Goal: Task Accomplishment & Management: Use online tool/utility

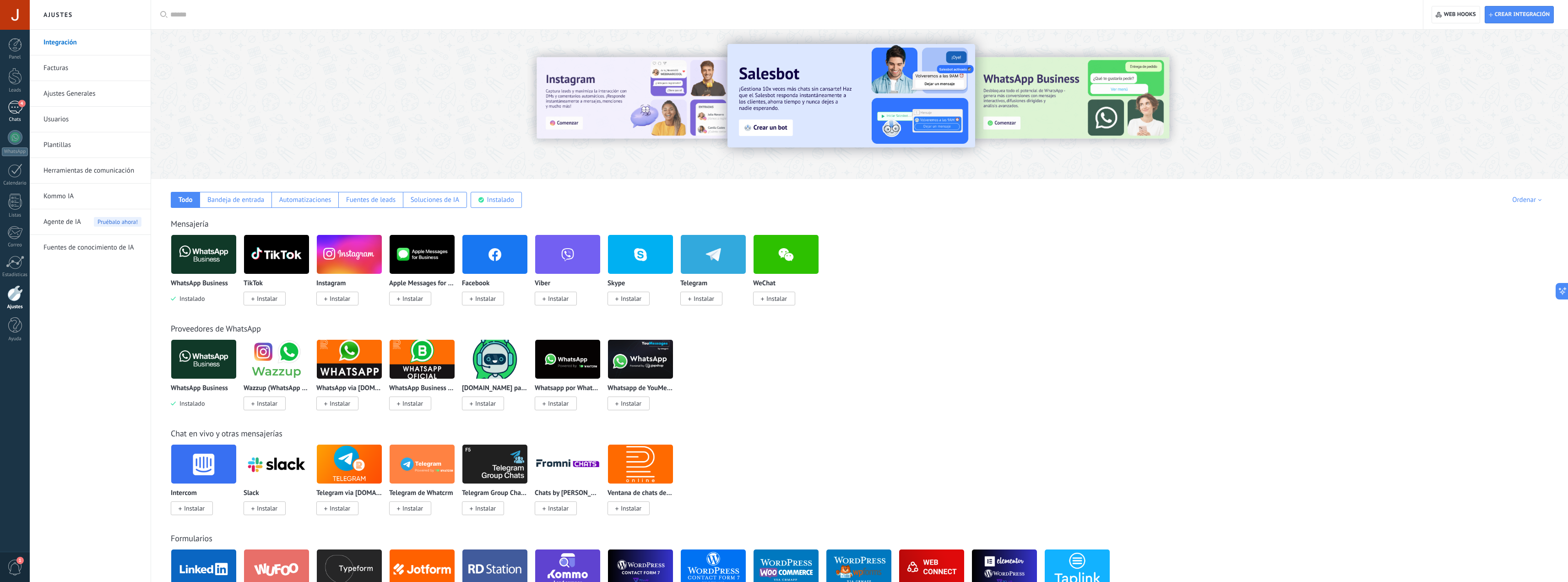
click at [12, 104] on div "4" at bounding box center [15, 108] width 15 height 13
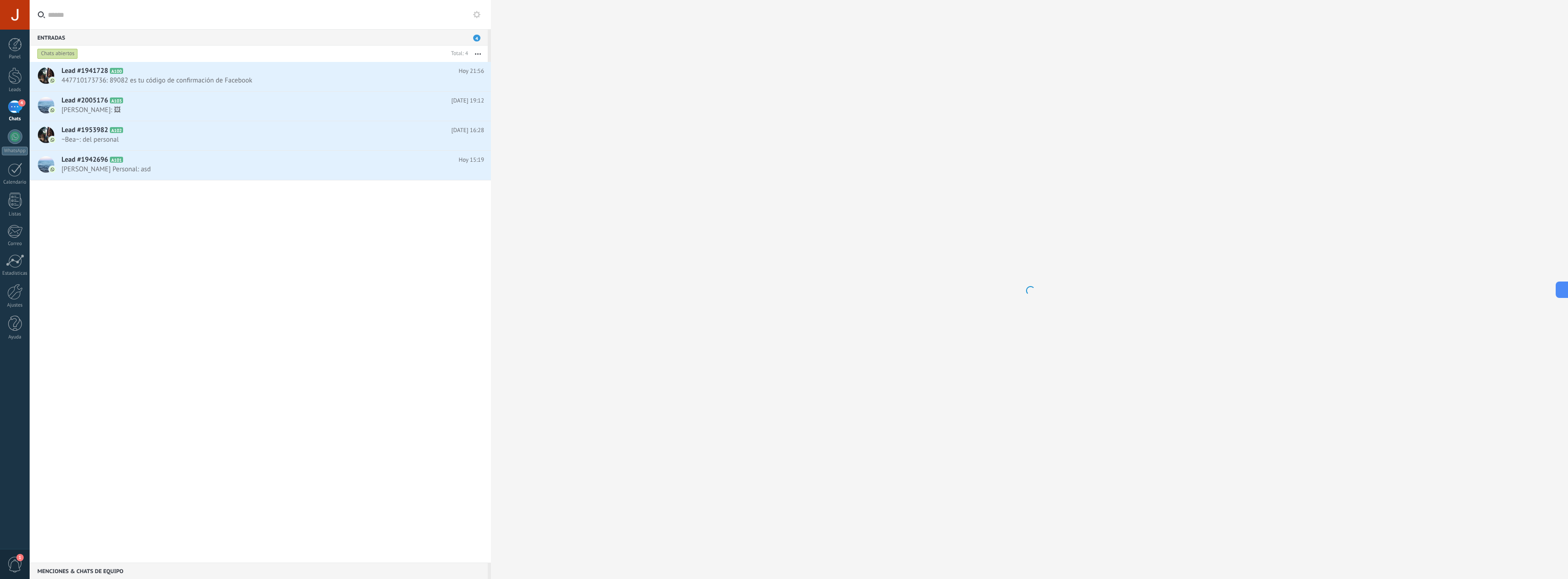
click at [473, 17] on icon at bounding box center [477, 15] width 7 height 7
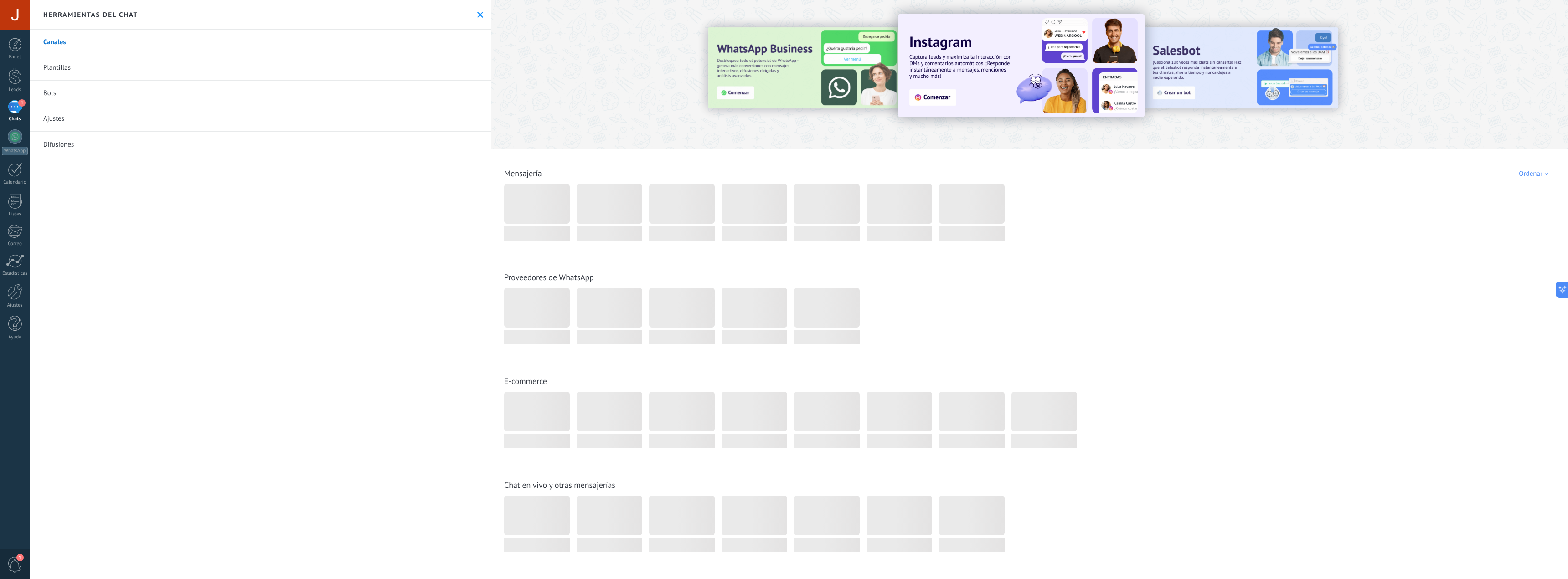
click at [295, 61] on link "Plantillas" at bounding box center [261, 68] width 461 height 26
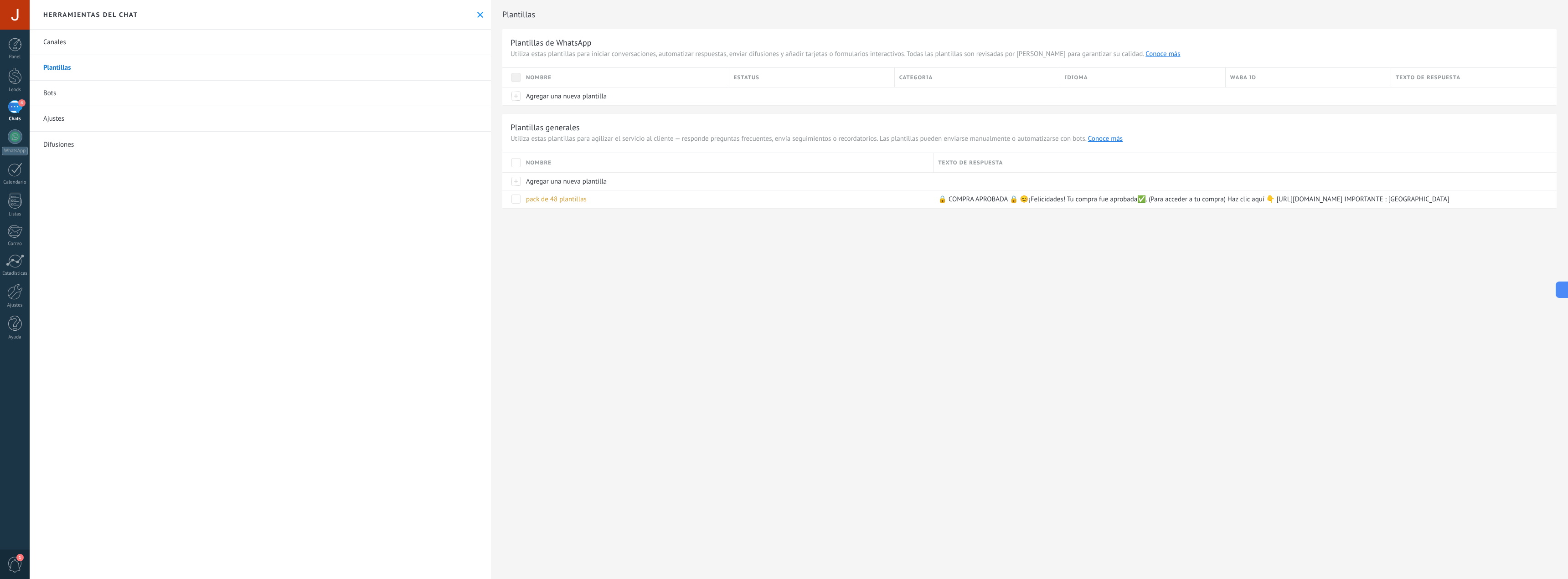
click at [115, 96] on link "Bots" at bounding box center [261, 94] width 461 height 26
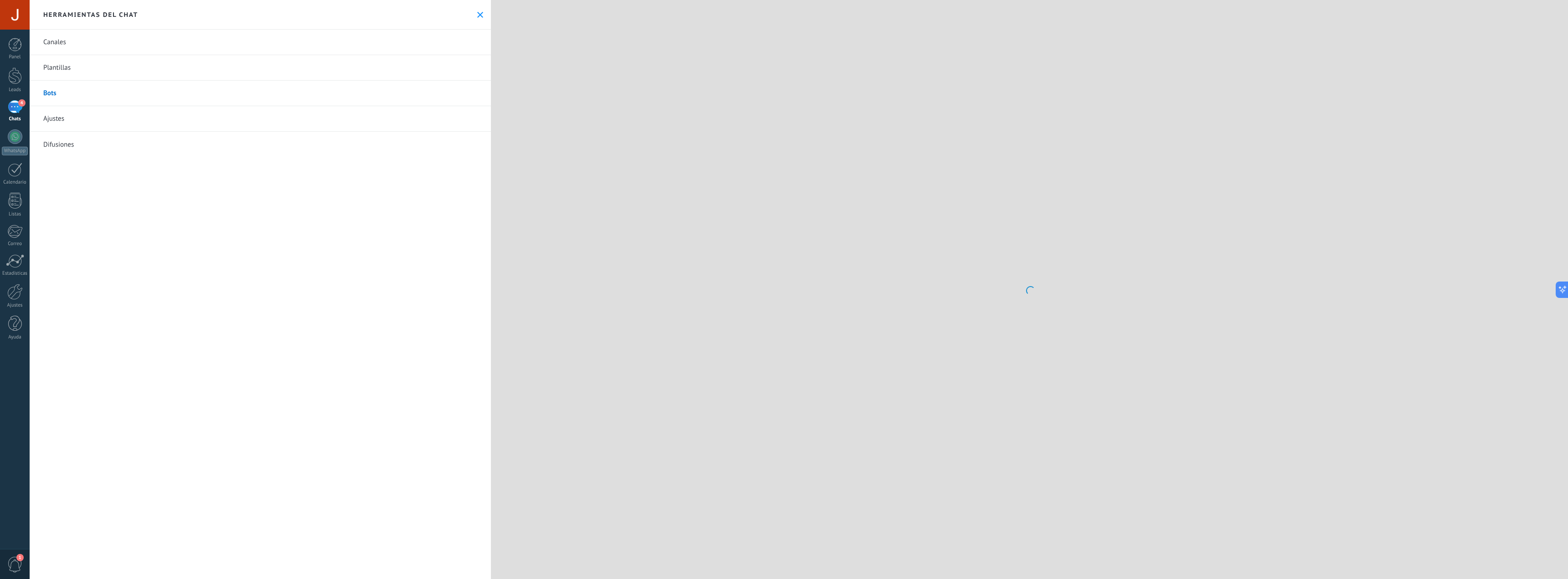
click at [104, 90] on link "Bots" at bounding box center [261, 94] width 461 height 26
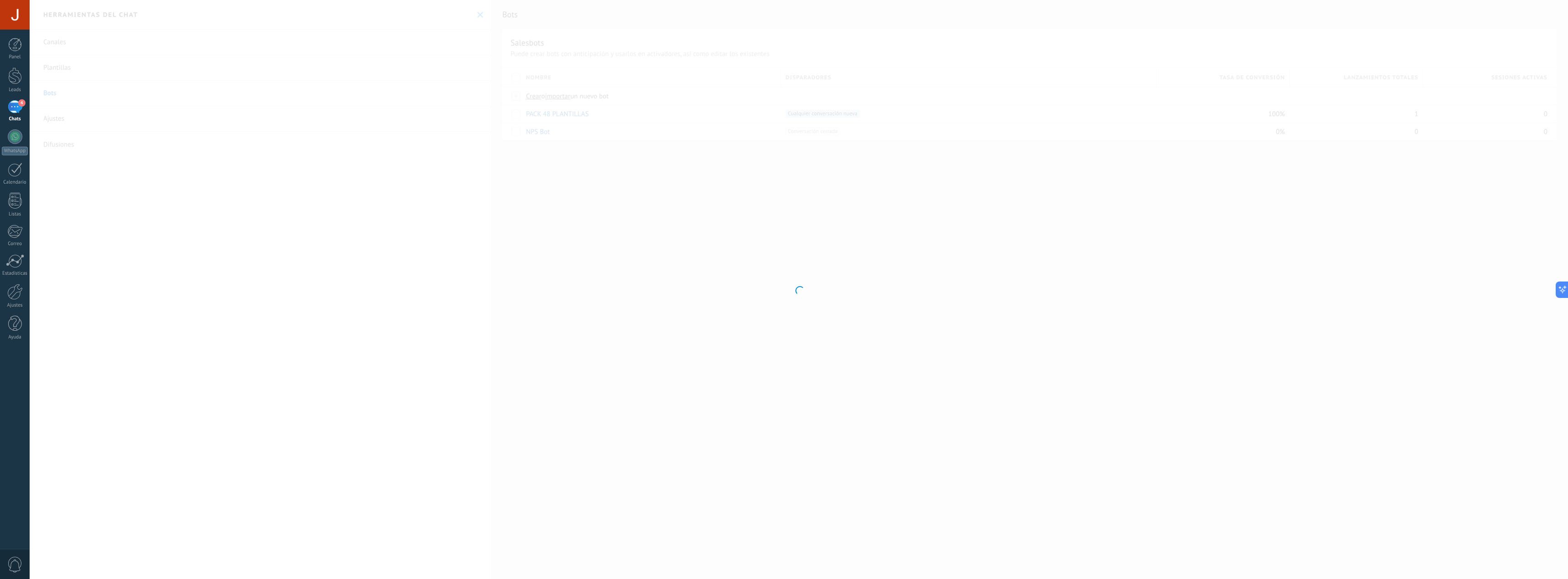
type input "**********"
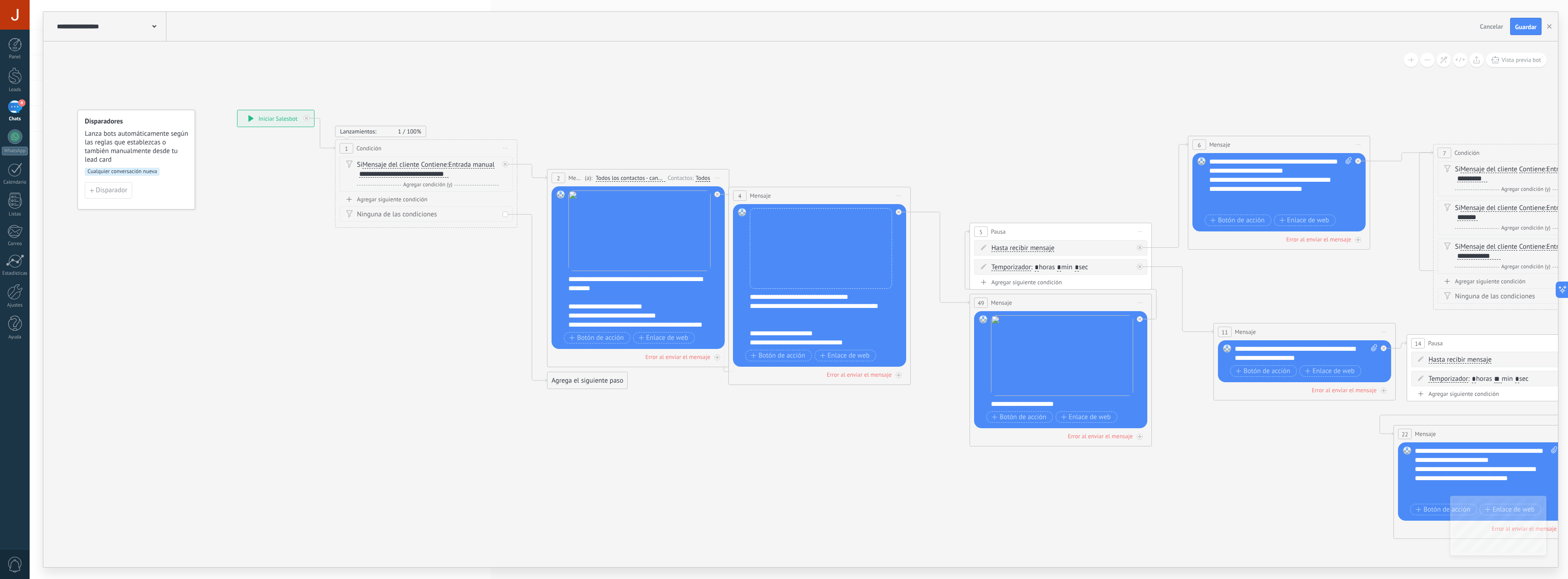
click at [415, 175] on div "**********" at bounding box center [404, 174] width 89 height 7
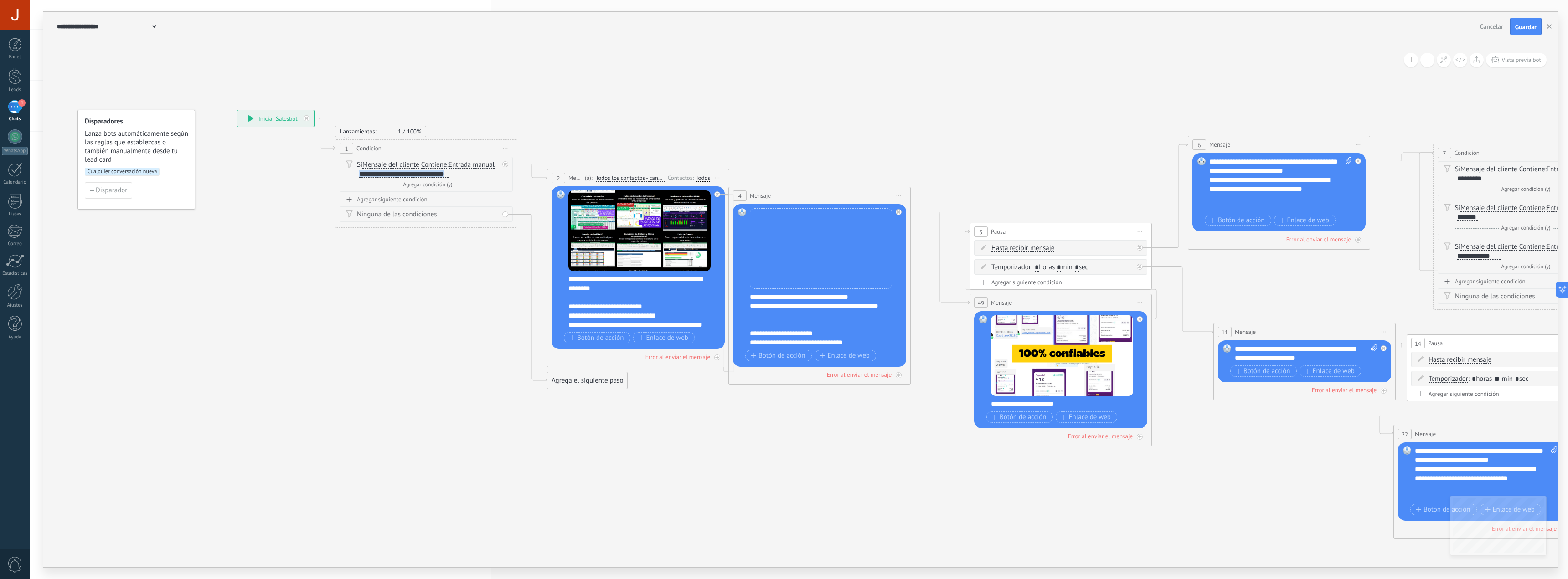
copy div "**********"
click at [1552, 24] on button "button" at bounding box center [1549, 26] width 13 height 17
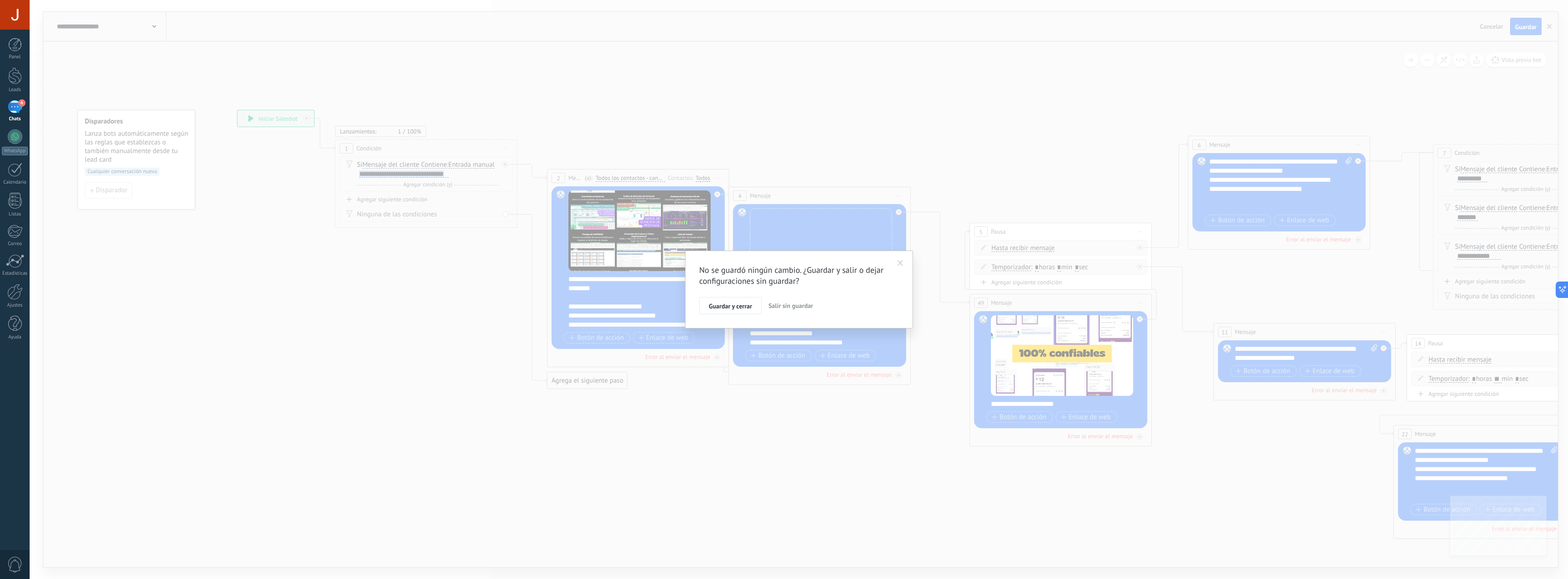
click at [807, 309] on span "Salir sin guardar" at bounding box center [791, 305] width 44 height 8
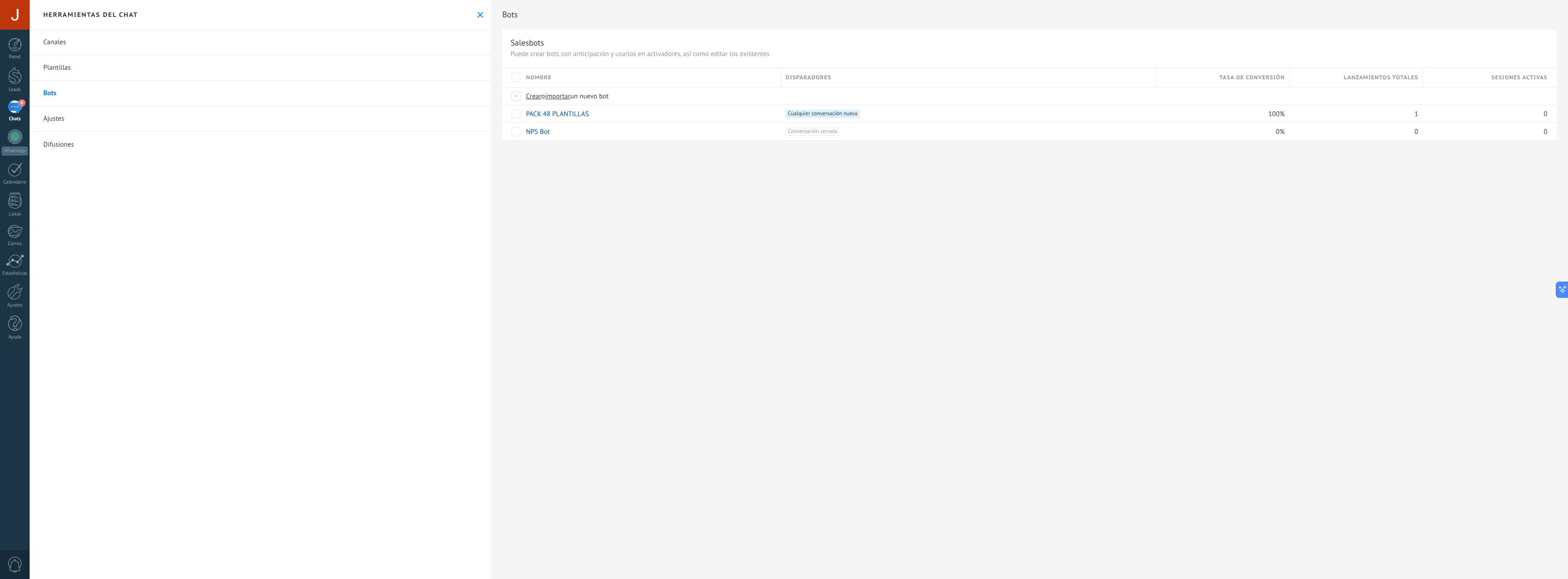
click at [12, 103] on div "4" at bounding box center [15, 107] width 15 height 13
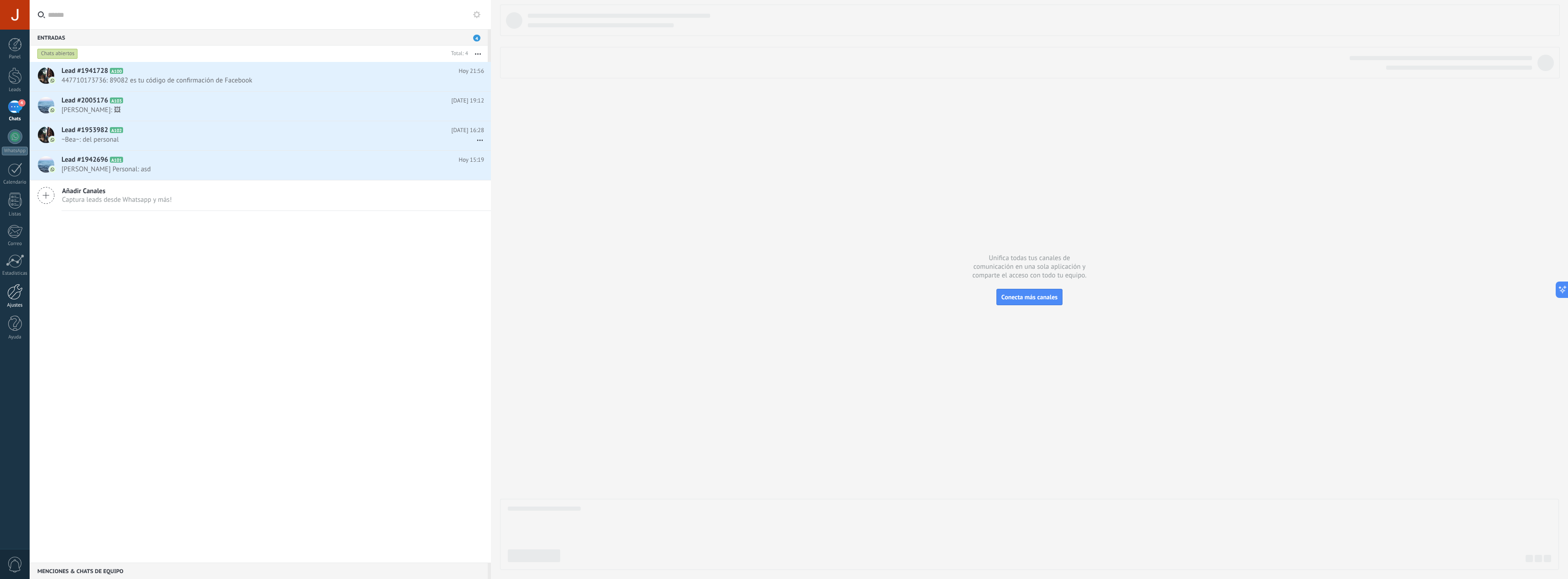
click at [16, 290] on div at bounding box center [15, 292] width 15 height 16
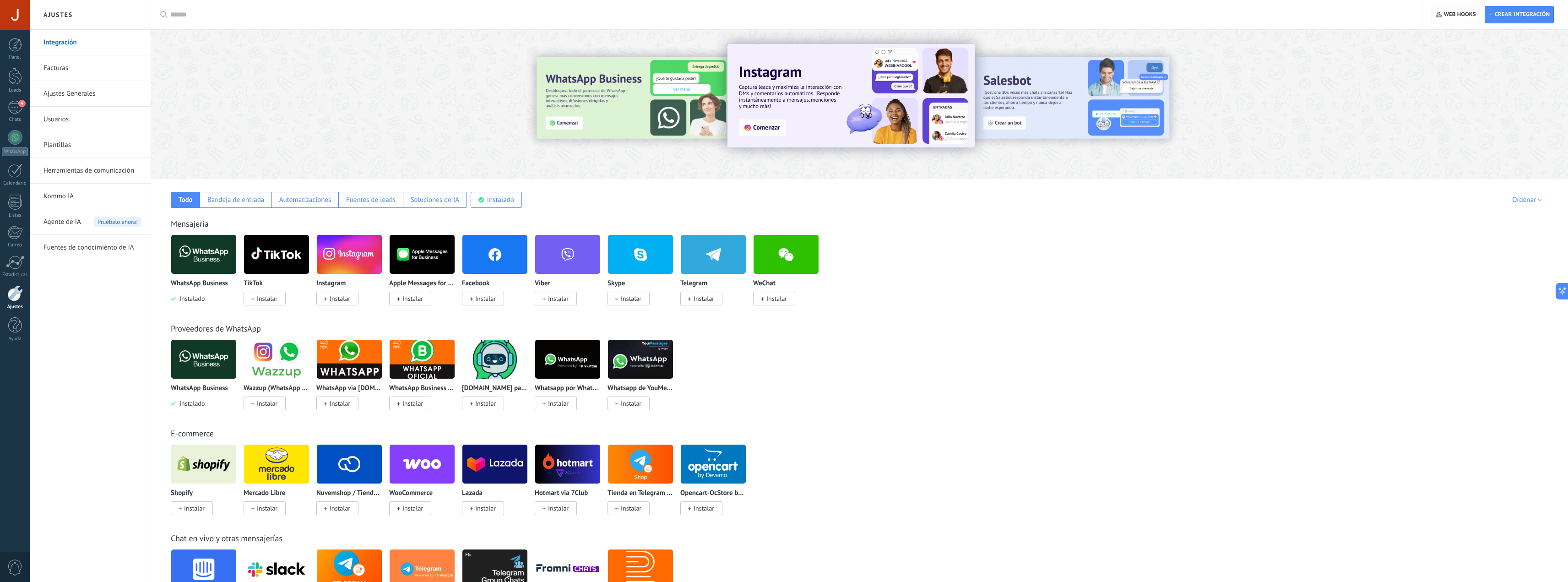
click at [105, 221] on span "Pruébalo ahora!" at bounding box center [118, 222] width 48 height 10
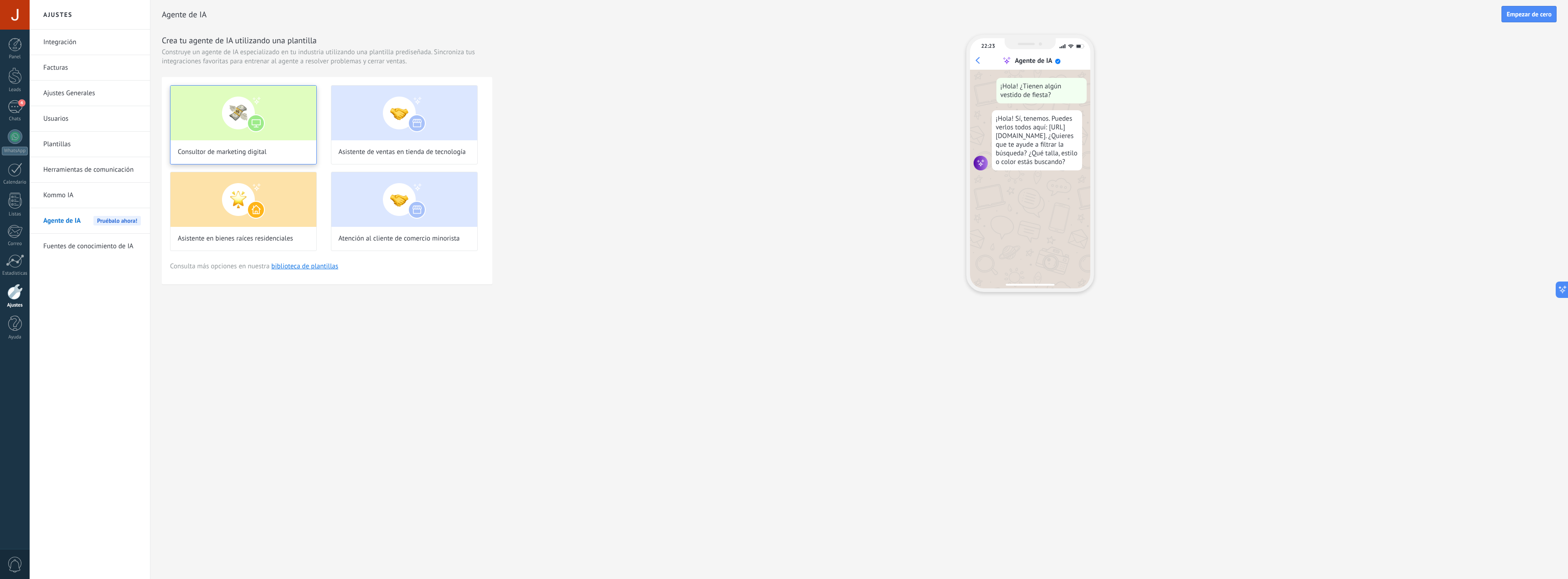
click at [262, 139] on img at bounding box center [243, 113] width 146 height 55
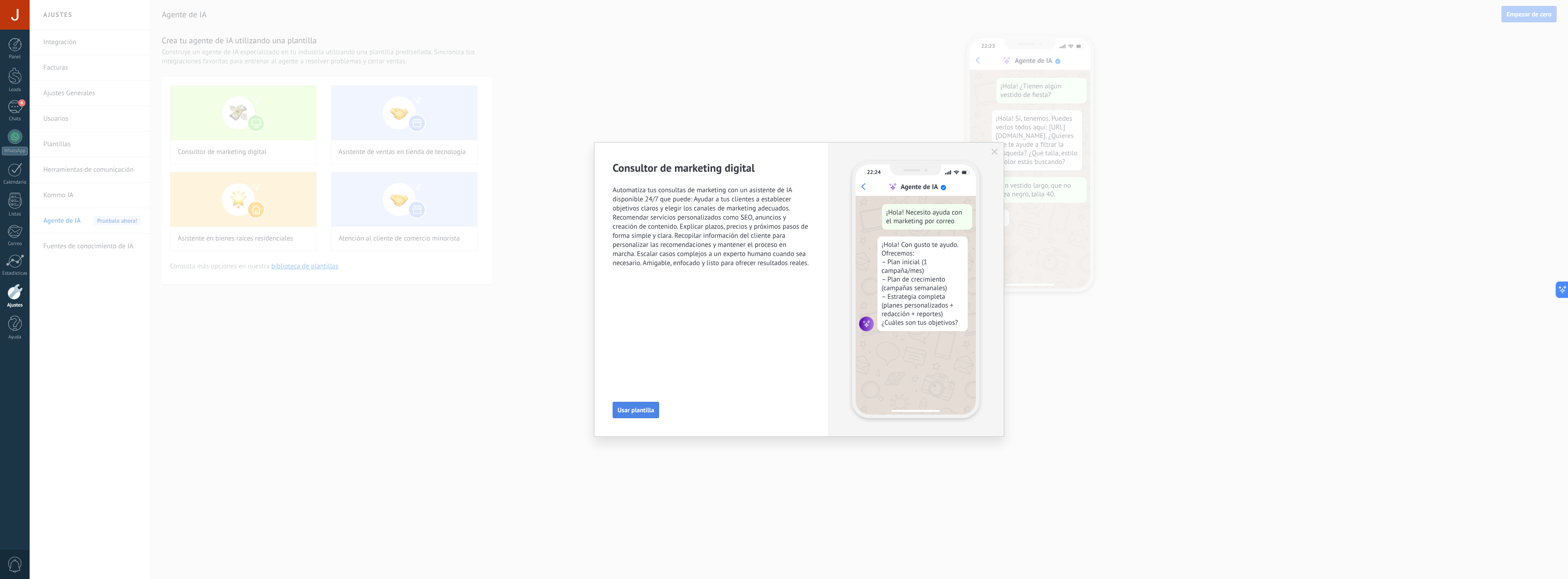
click at [631, 410] on span "Usar plantilla" at bounding box center [636, 410] width 37 height 6
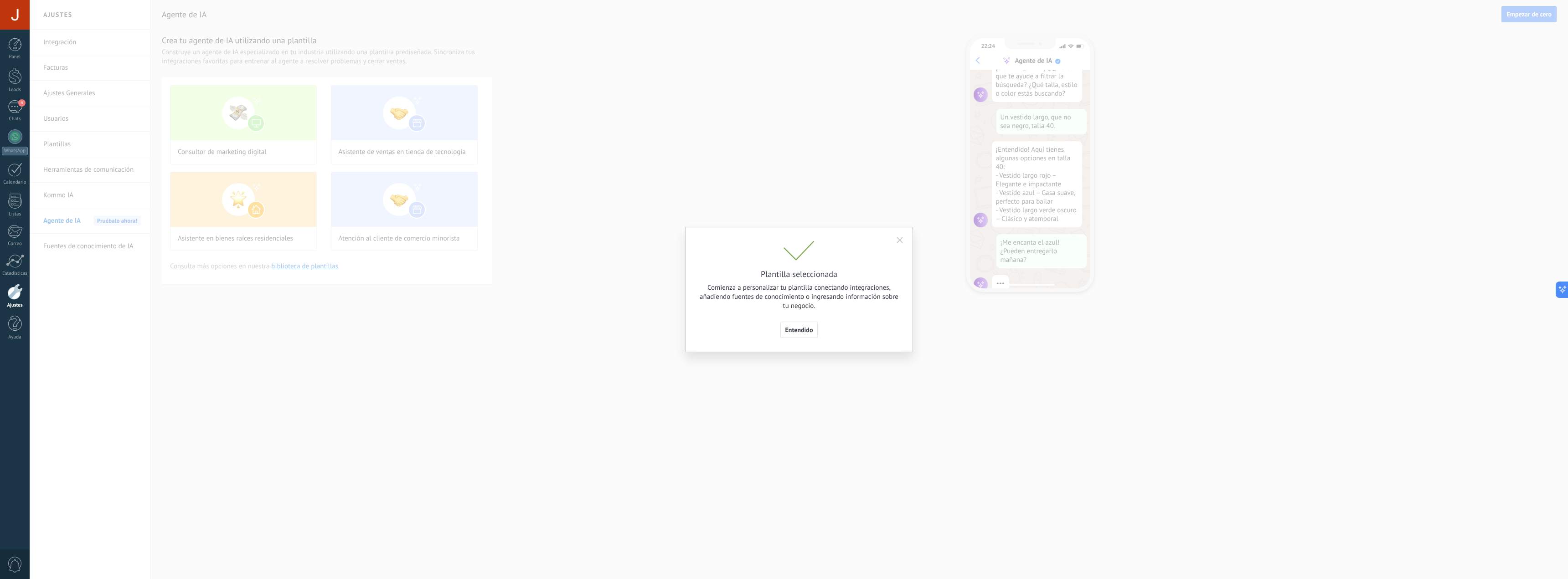
scroll to position [92, 0]
click at [901, 240] on icon "button" at bounding box center [900, 240] width 6 height 6
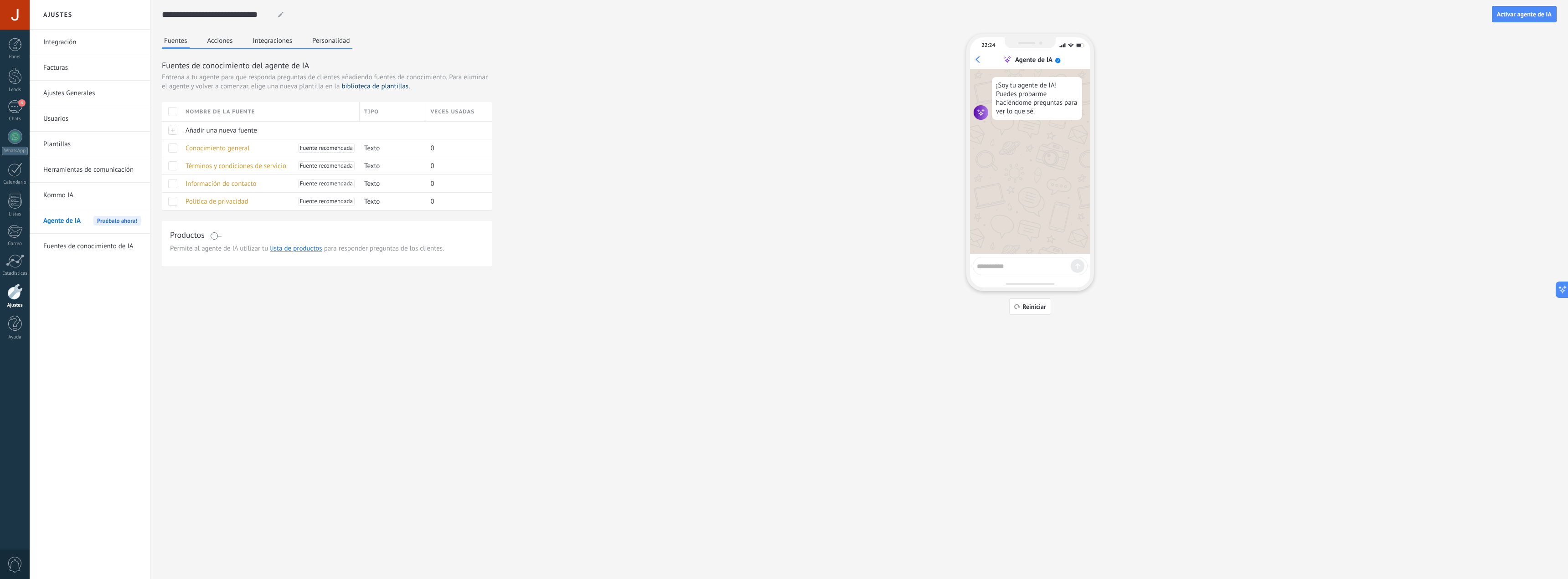
click at [369, 88] on link "biblioteca de plantillas." at bounding box center [376, 86] width 68 height 9
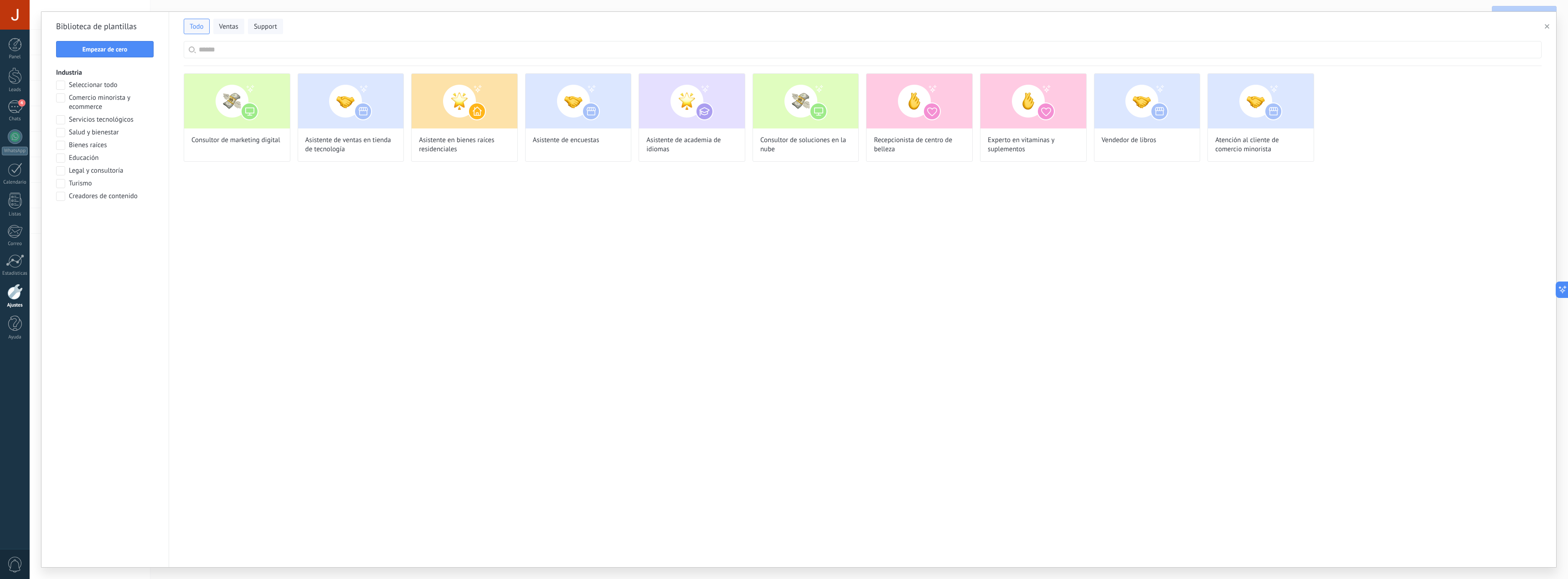
drag, startPoint x: 372, startPoint y: 92, endPoint x: 338, endPoint y: 272, distance: 183.2
click at [338, 272] on div "Consultor de marketing digital Asistente de ventas en tienda de tecnología Asis…" at bounding box center [863, 317] width 1387 height 501
click at [240, 24] on button "Ventas" at bounding box center [228, 26] width 31 height 15
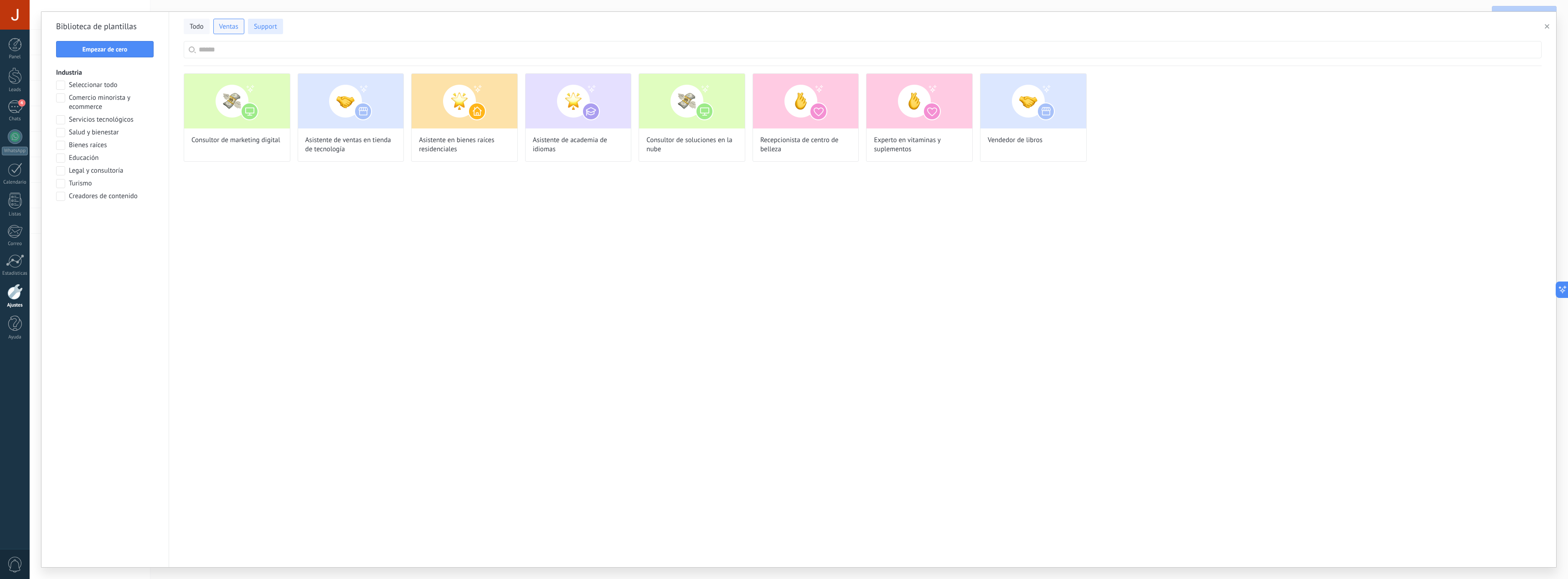
click at [264, 25] on span "Support" at bounding box center [265, 27] width 23 height 9
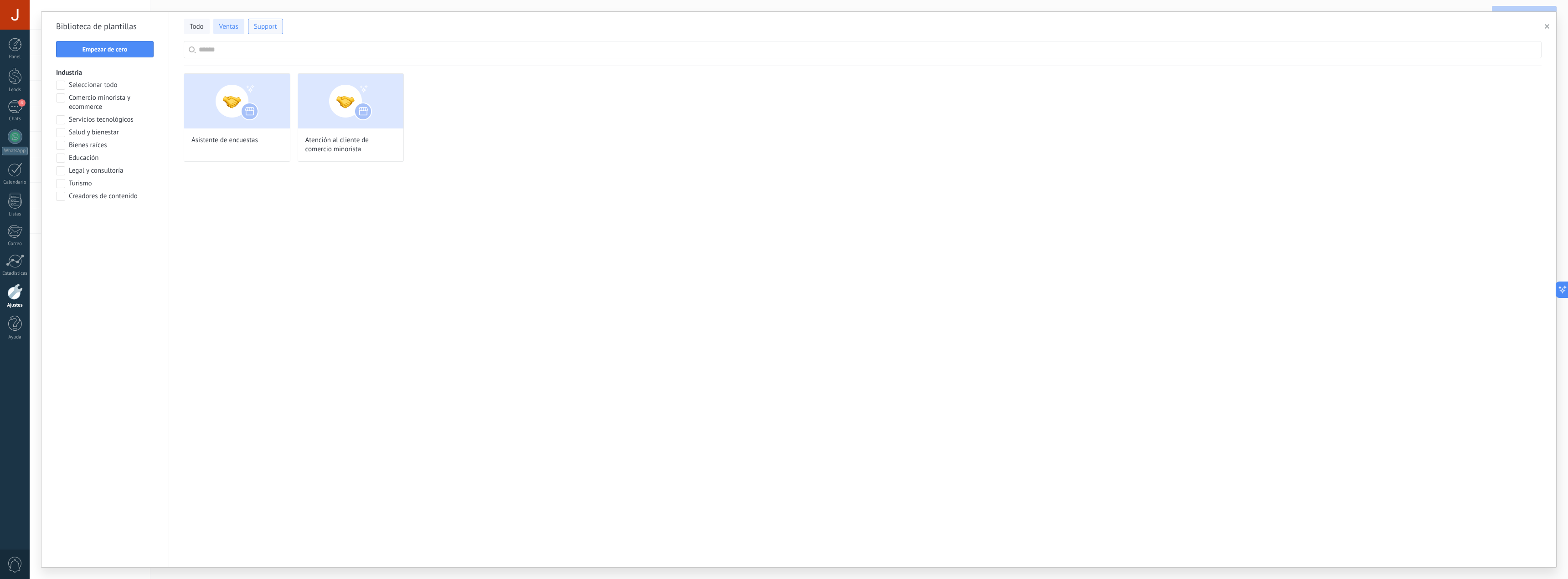
click at [228, 26] on span "Ventas" at bounding box center [228, 27] width 19 height 9
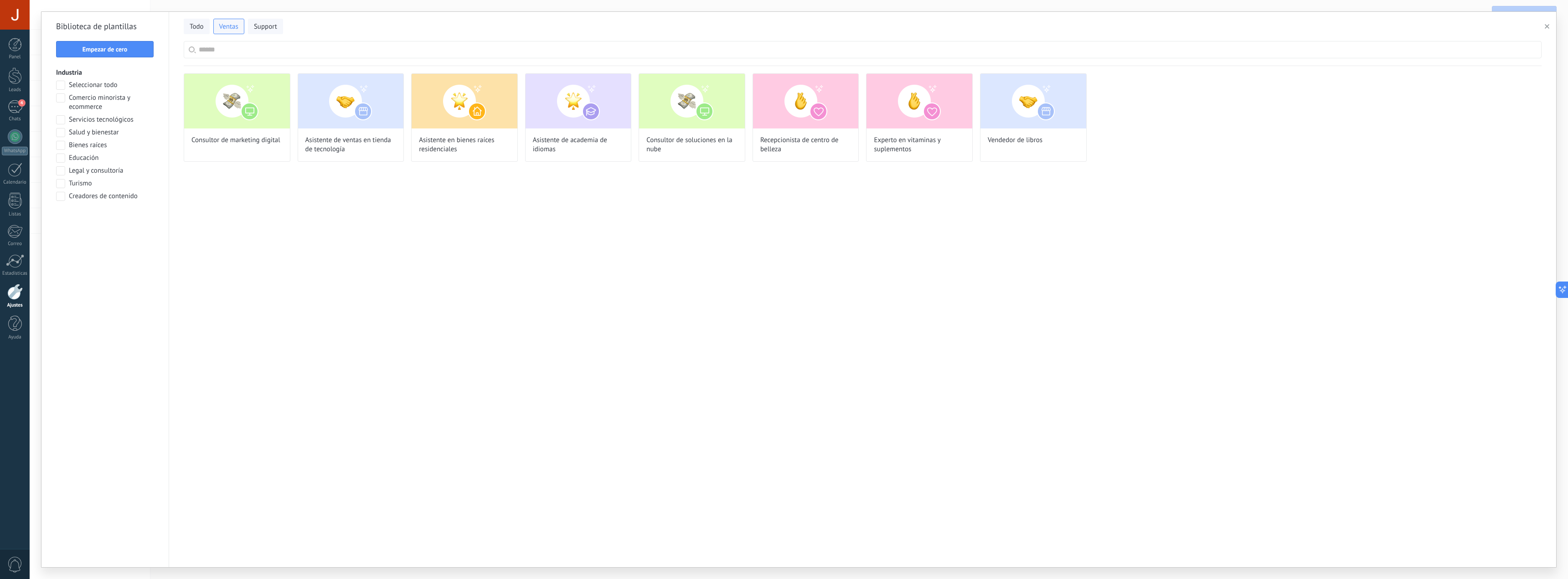
click at [94, 99] on span "Comercio minorista y ecommerce" at bounding box center [111, 103] width 85 height 18
click at [100, 136] on span "Salud y bienestar" at bounding box center [94, 132] width 50 height 9
click at [110, 220] on span "Aplicar" at bounding box center [105, 220] width 19 height 6
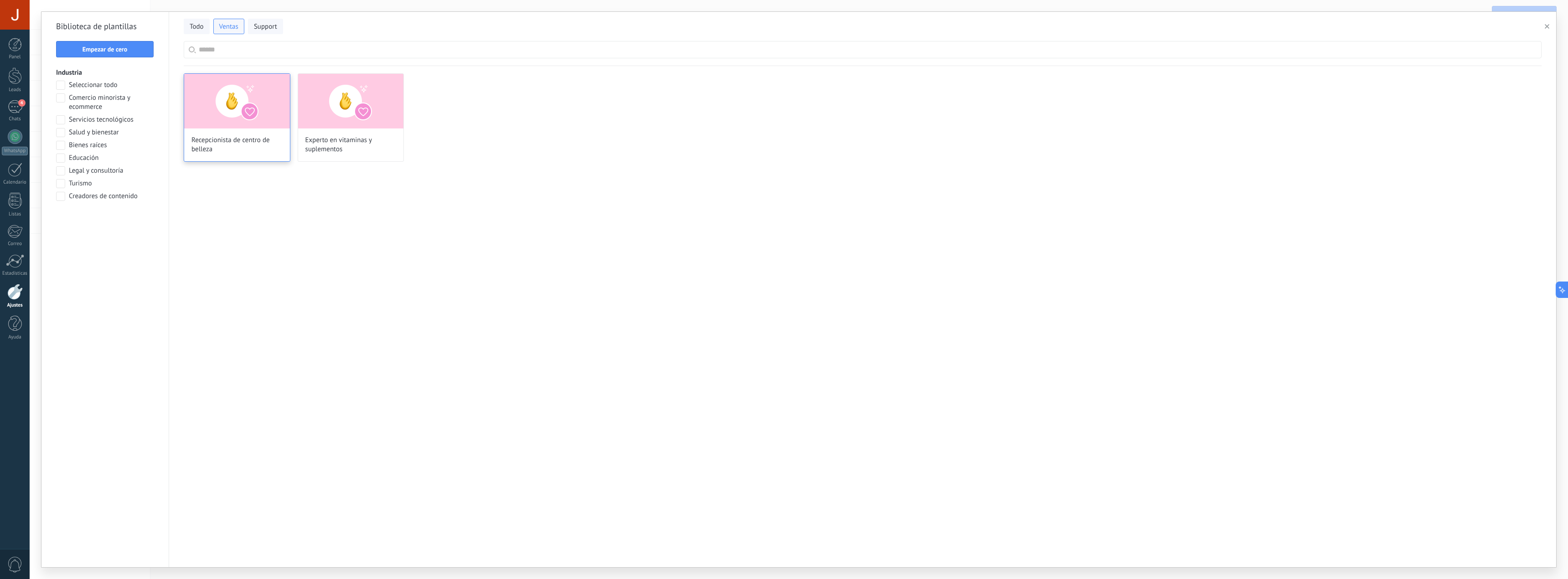
click at [254, 121] on img at bounding box center [237, 101] width 106 height 55
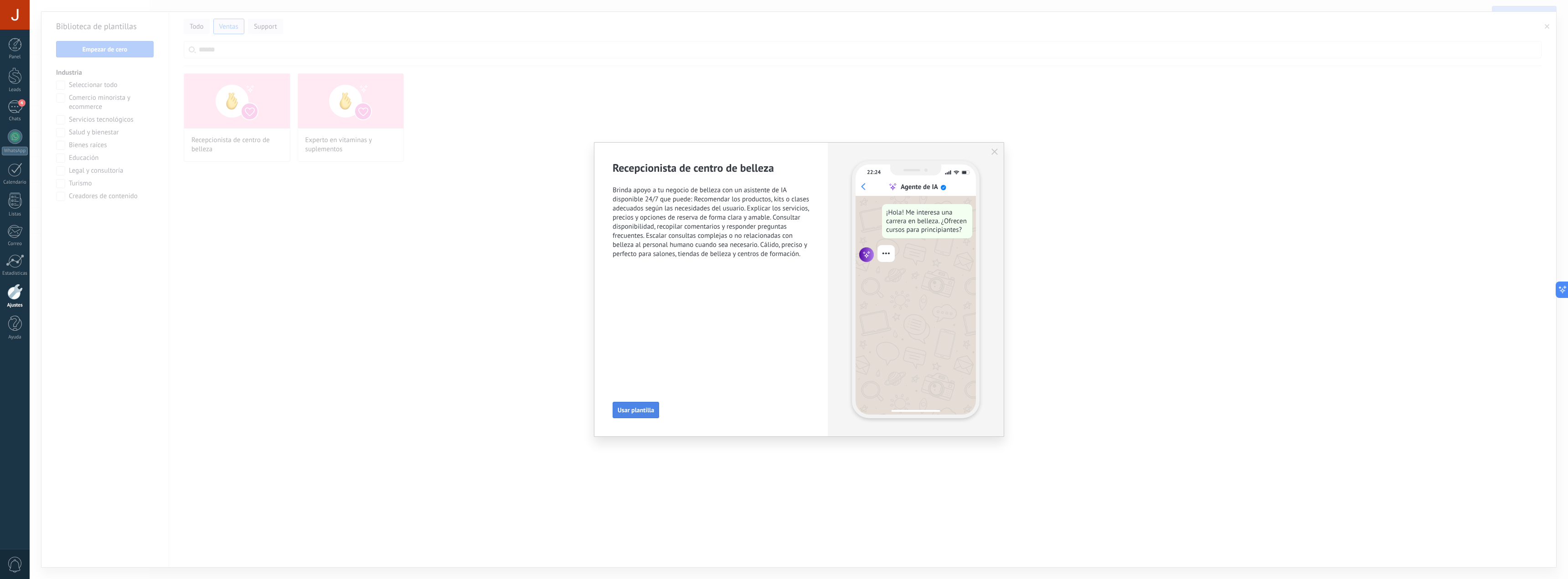
click at [646, 409] on span "Usar plantilla" at bounding box center [636, 410] width 37 height 6
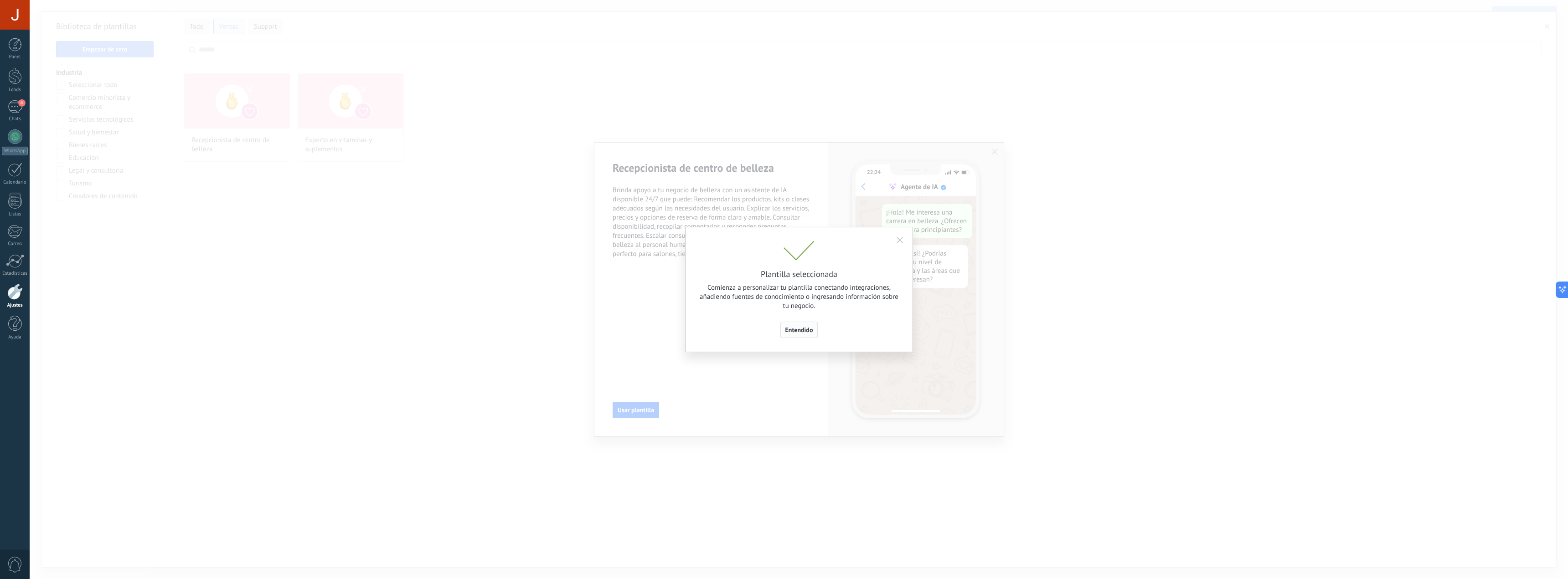
click at [807, 333] on span "Entendido" at bounding box center [799, 330] width 28 height 6
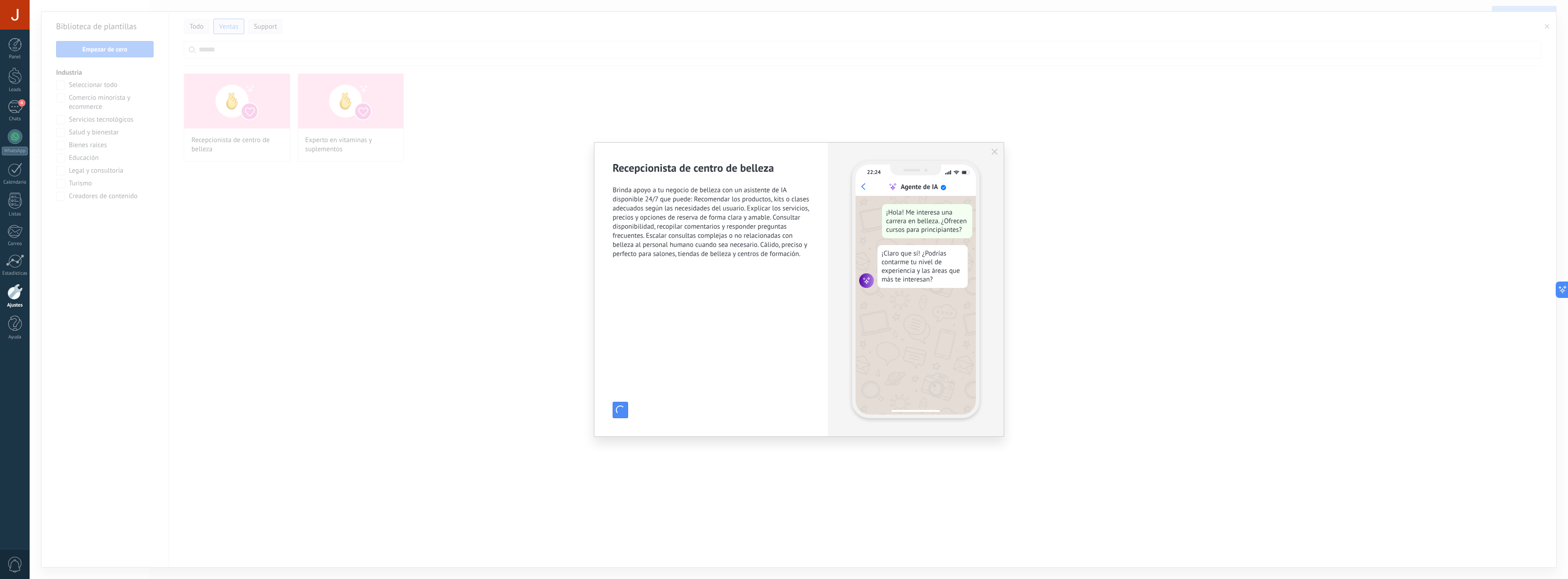
type input "**********"
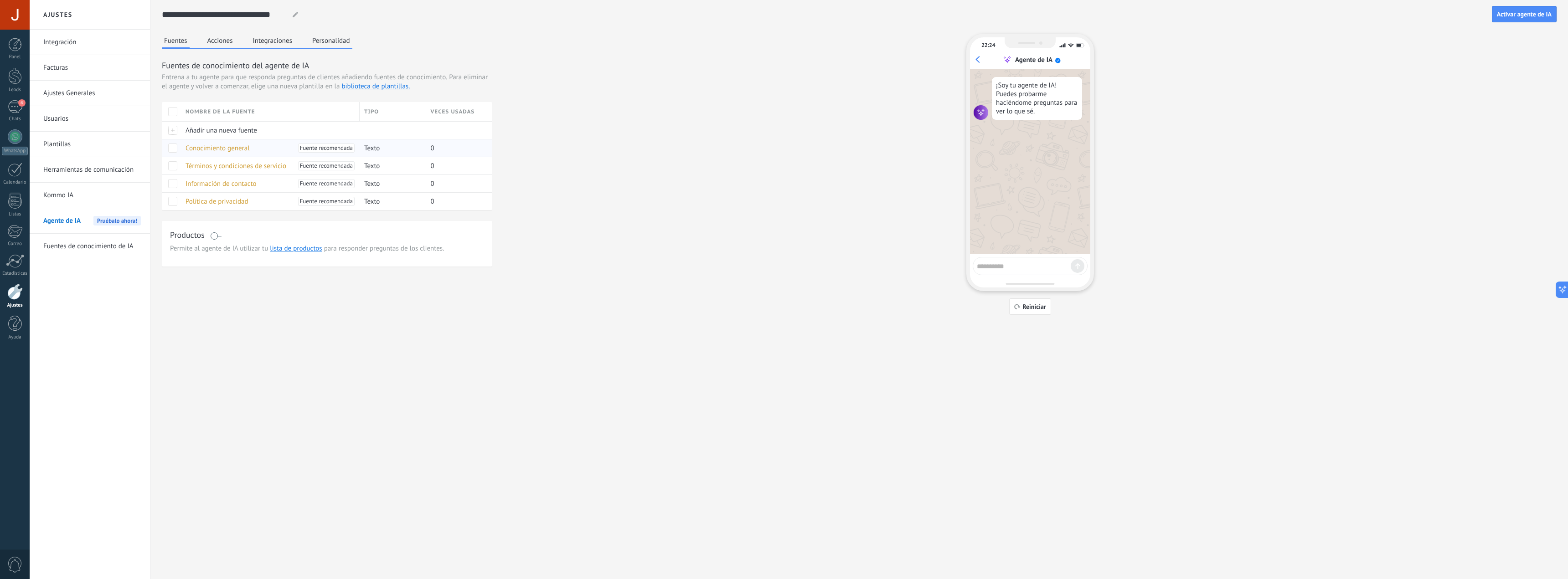
click at [271, 148] on div "Conocimiento general [PERSON_NAME] recomendada" at bounding box center [268, 148] width 174 height 17
click at [242, 145] on span "Conocimiento general" at bounding box center [218, 148] width 65 height 9
click at [224, 150] on span "Conocimiento general" at bounding box center [218, 148] width 65 height 9
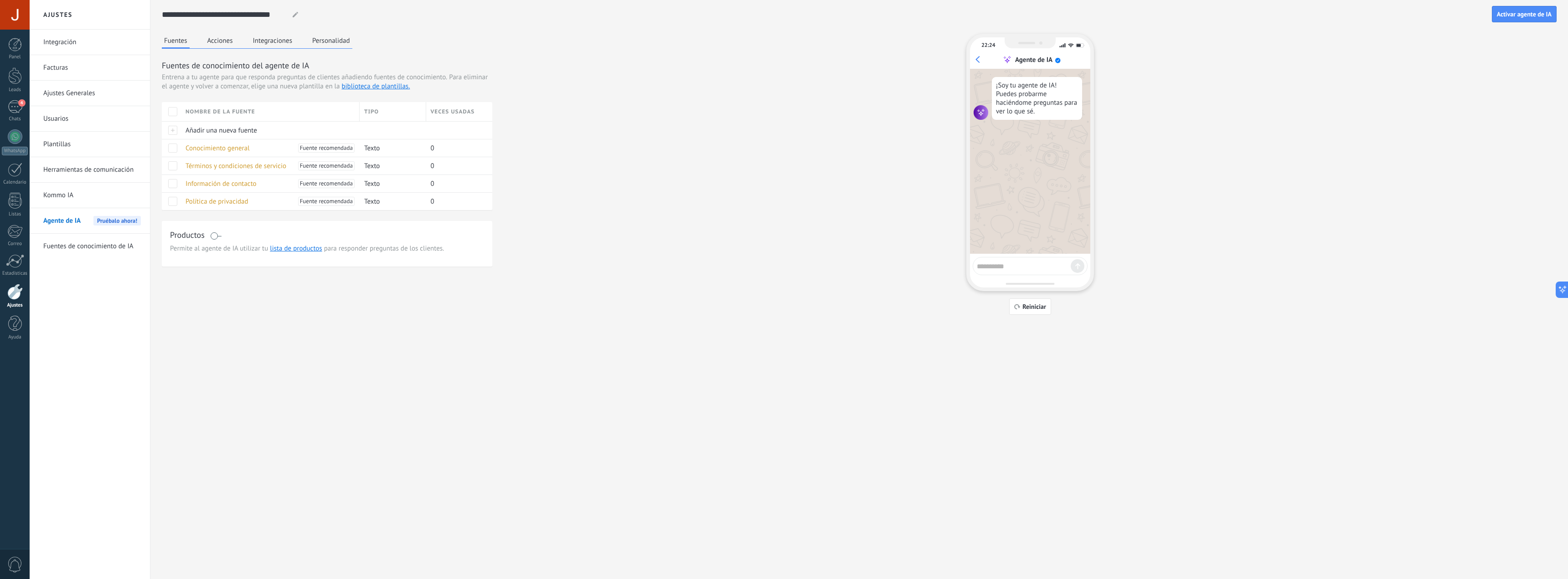
click at [224, 151] on span "Conocimiento general" at bounding box center [218, 148] width 65 height 9
click at [221, 166] on span "Términos y condiciones de servicio" at bounding box center [236, 166] width 100 height 9
click at [228, 181] on span "Información de contacto" at bounding box center [221, 184] width 71 height 9
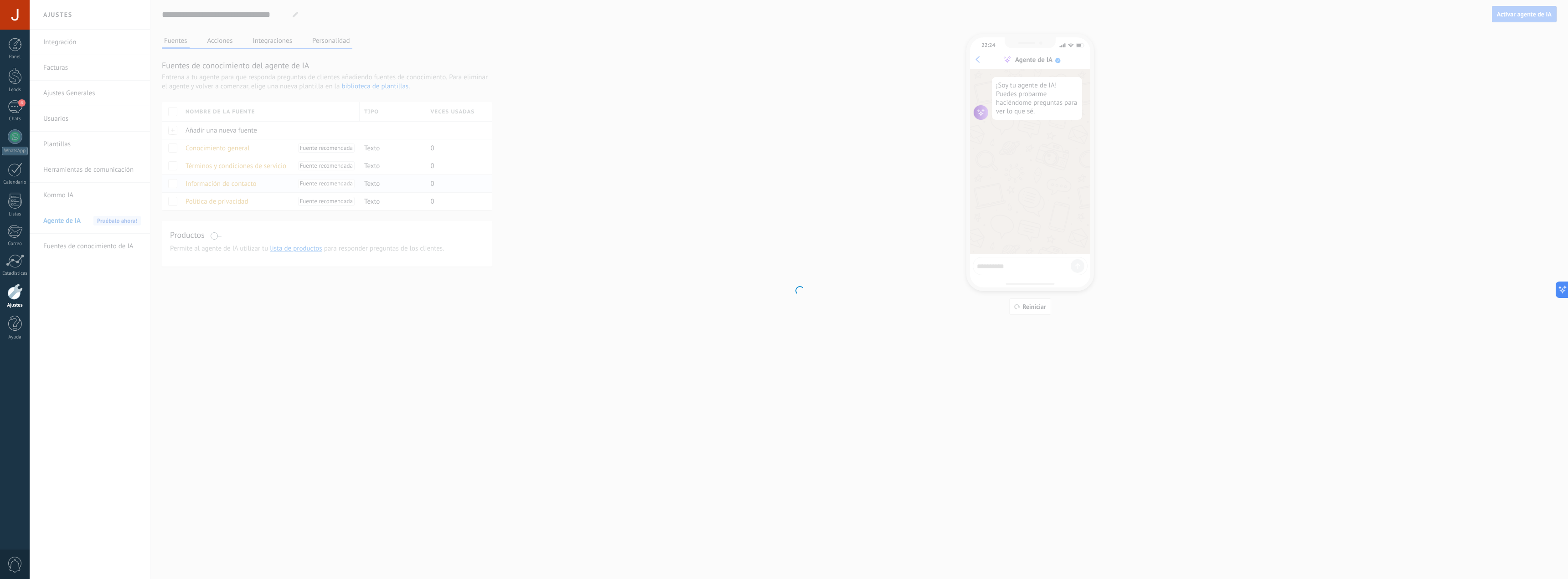
click at [228, 181] on div "**********" at bounding box center [799, 290] width 1538 height 579
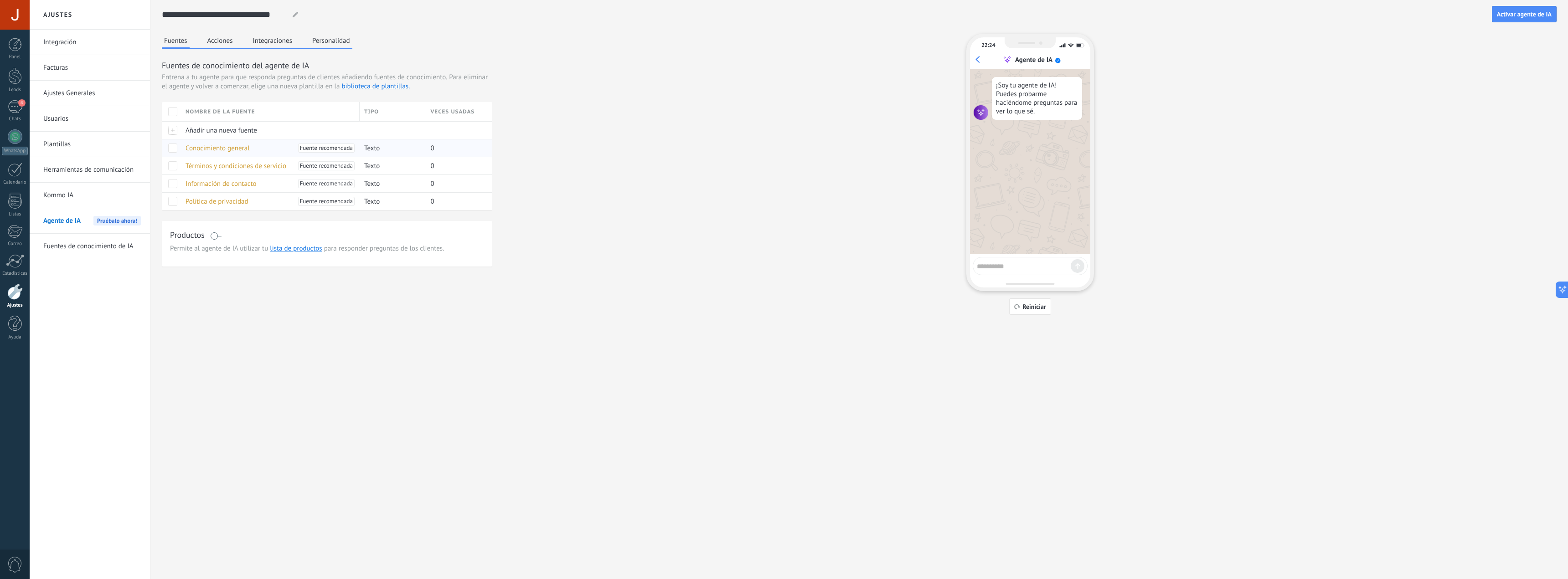
click at [173, 145] on span at bounding box center [172, 148] width 9 height 9
click at [248, 150] on span "Desactivar" at bounding box center [257, 147] width 30 height 18
click at [194, 147] on span "Conocimiento general" at bounding box center [218, 148] width 65 height 9
click at [289, 40] on button "Integraciones" at bounding box center [273, 40] width 44 height 13
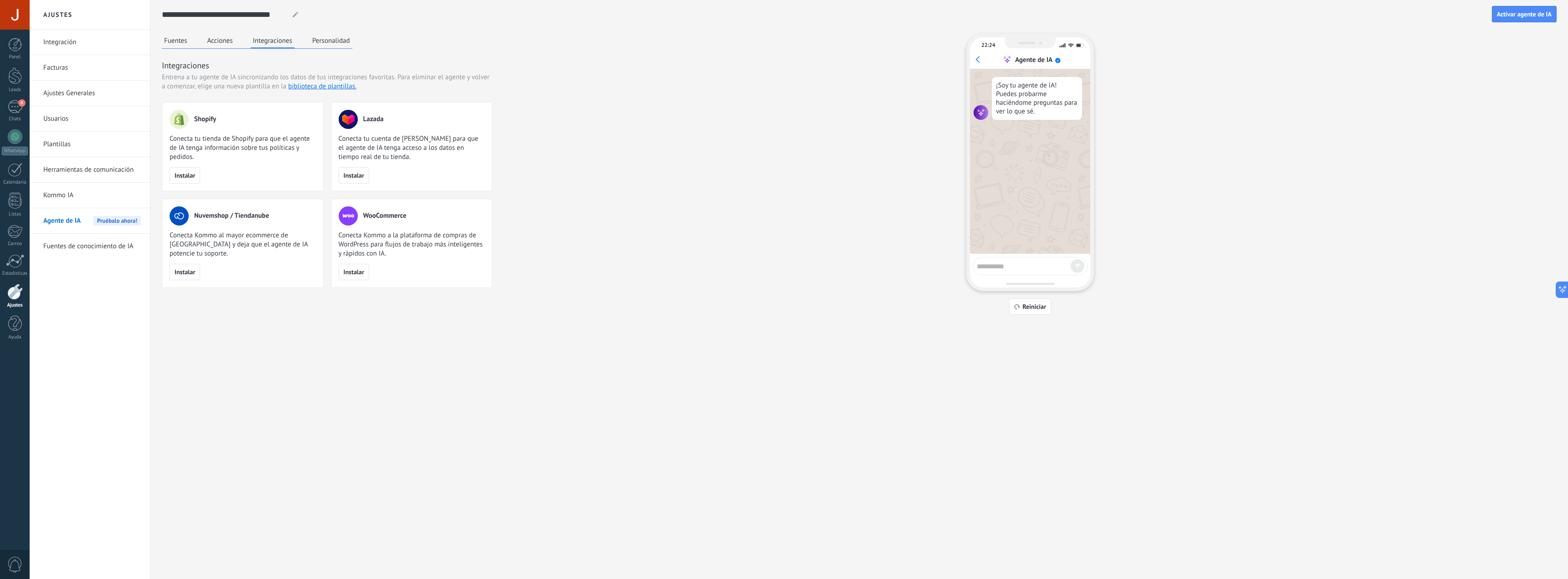
click at [225, 43] on button "Acciones" at bounding box center [220, 40] width 30 height 13
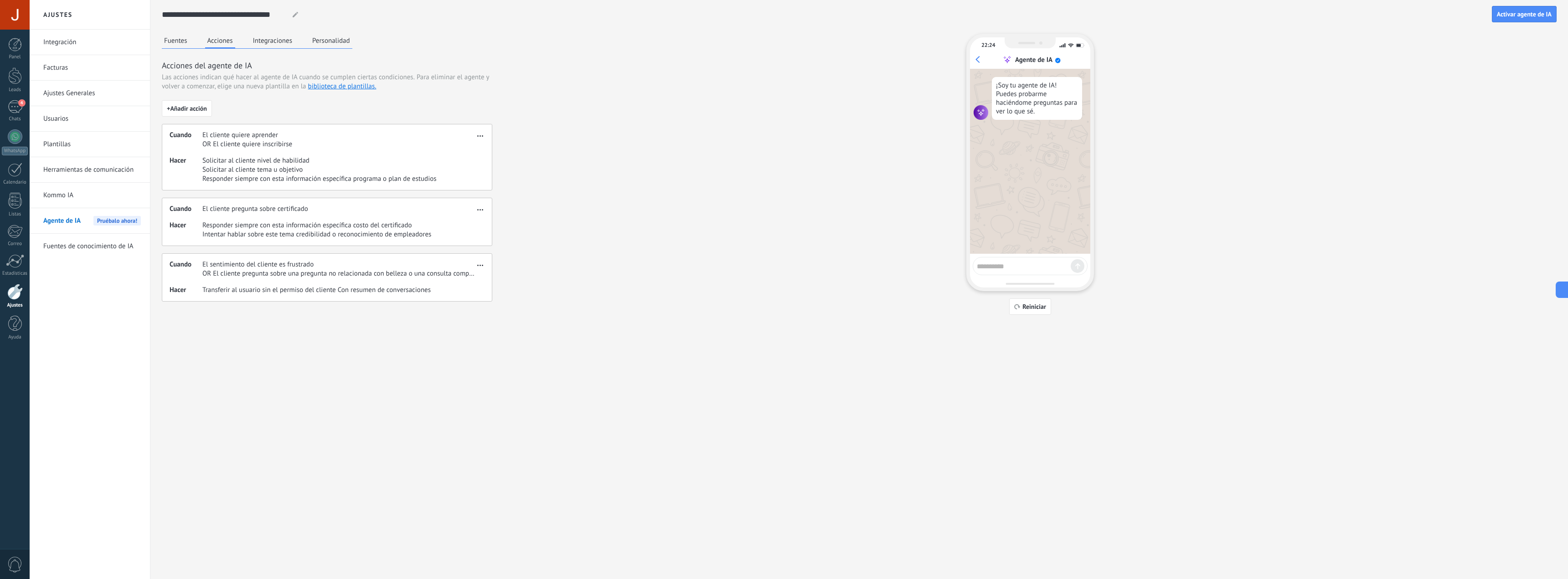
click at [94, 217] on span "Pruébalo ahora!" at bounding box center [117, 221] width 47 height 10
click at [85, 192] on link "Kommo IA" at bounding box center [92, 195] width 97 height 26
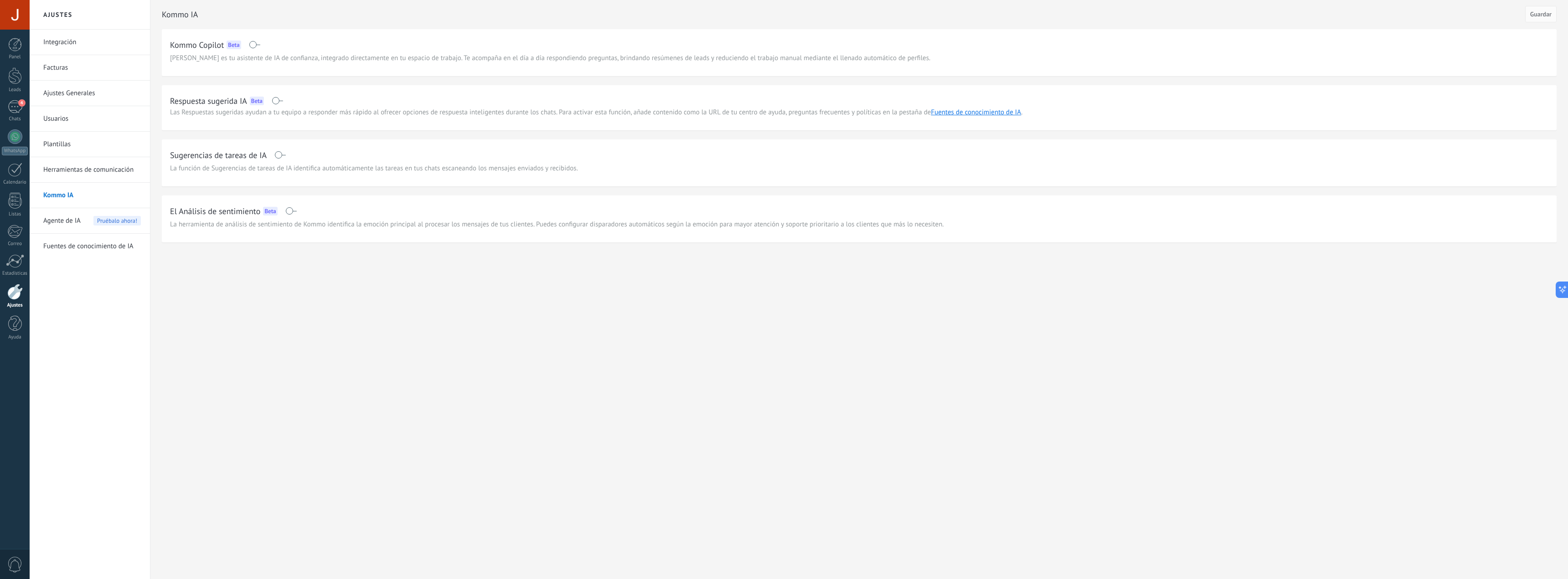
click at [105, 220] on span "Pruébalo ahora!" at bounding box center [117, 221] width 47 height 10
